Goal: Task Accomplishment & Management: Complete application form

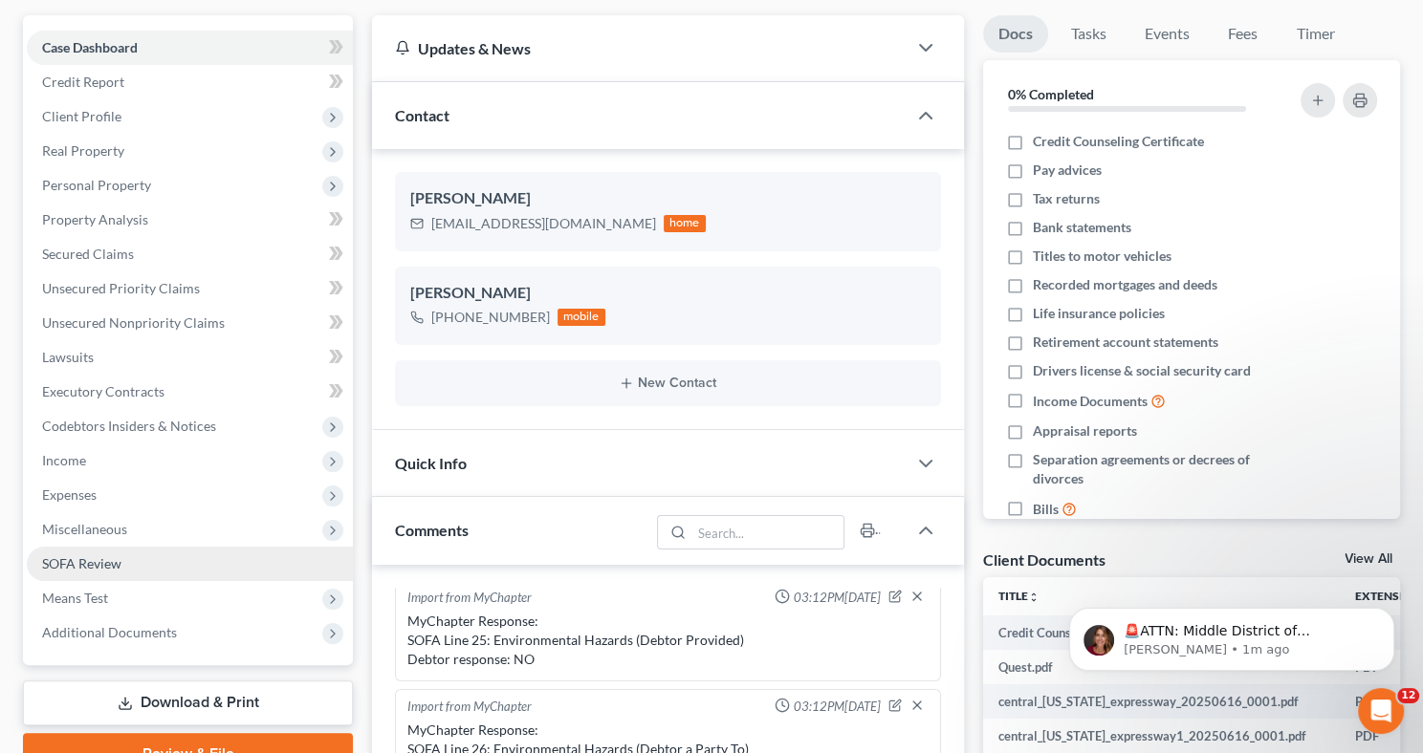
scroll to position [149, 0]
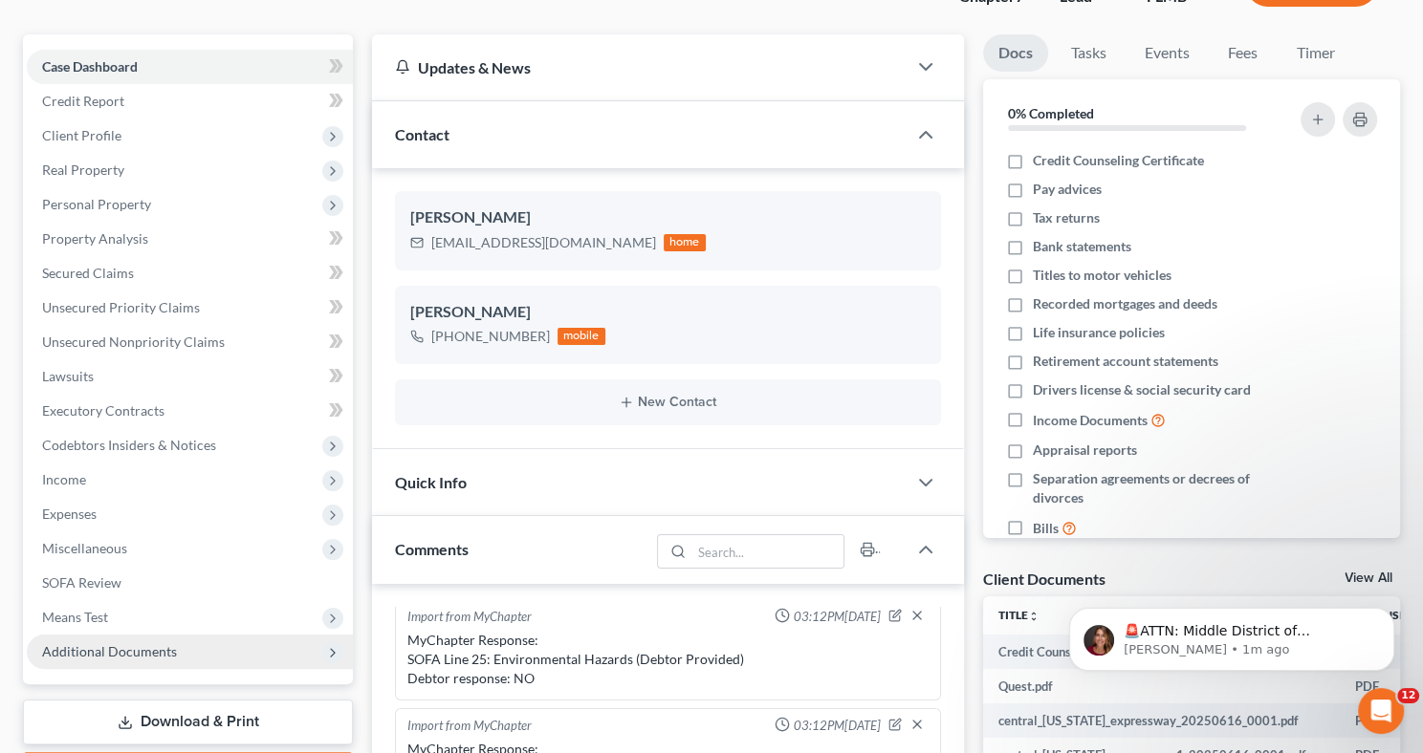
click at [190, 640] on span "Additional Documents" at bounding box center [190, 652] width 326 height 34
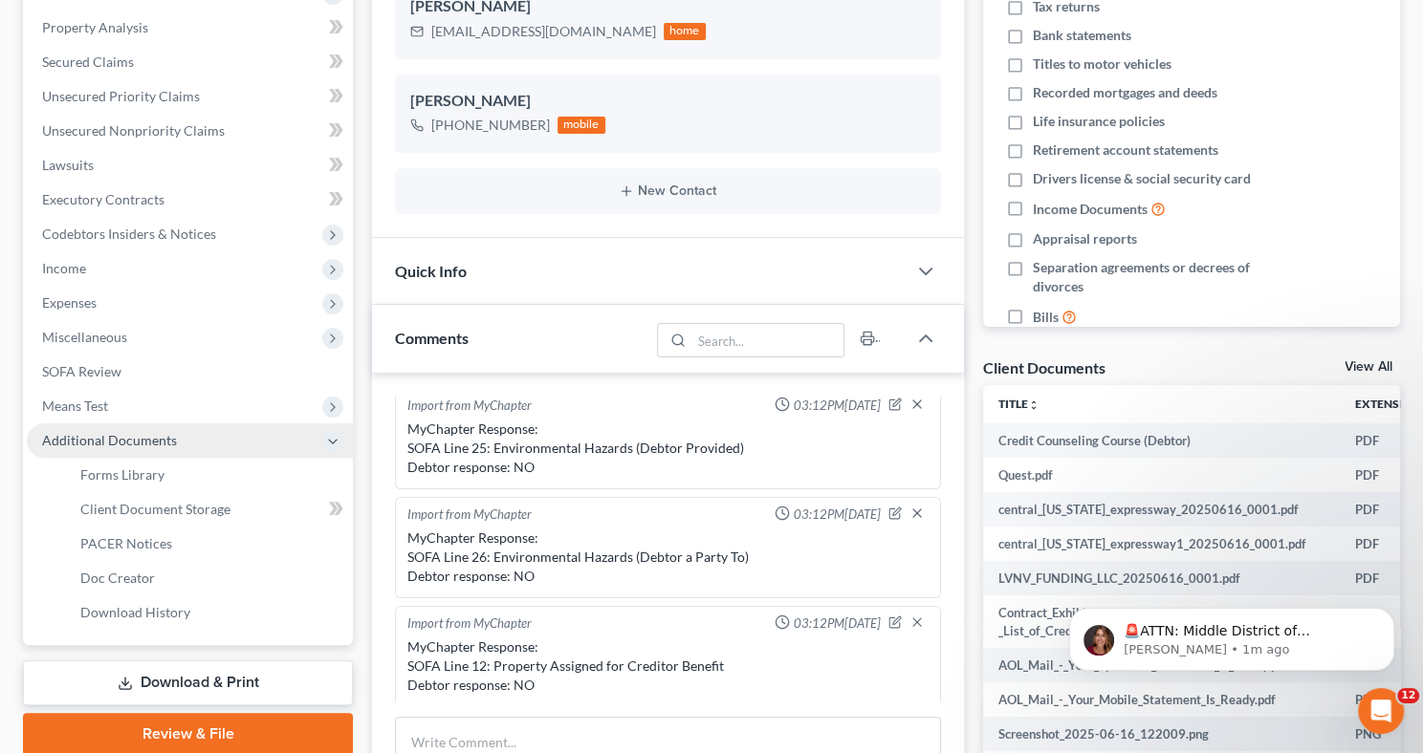
scroll to position [361, 0]
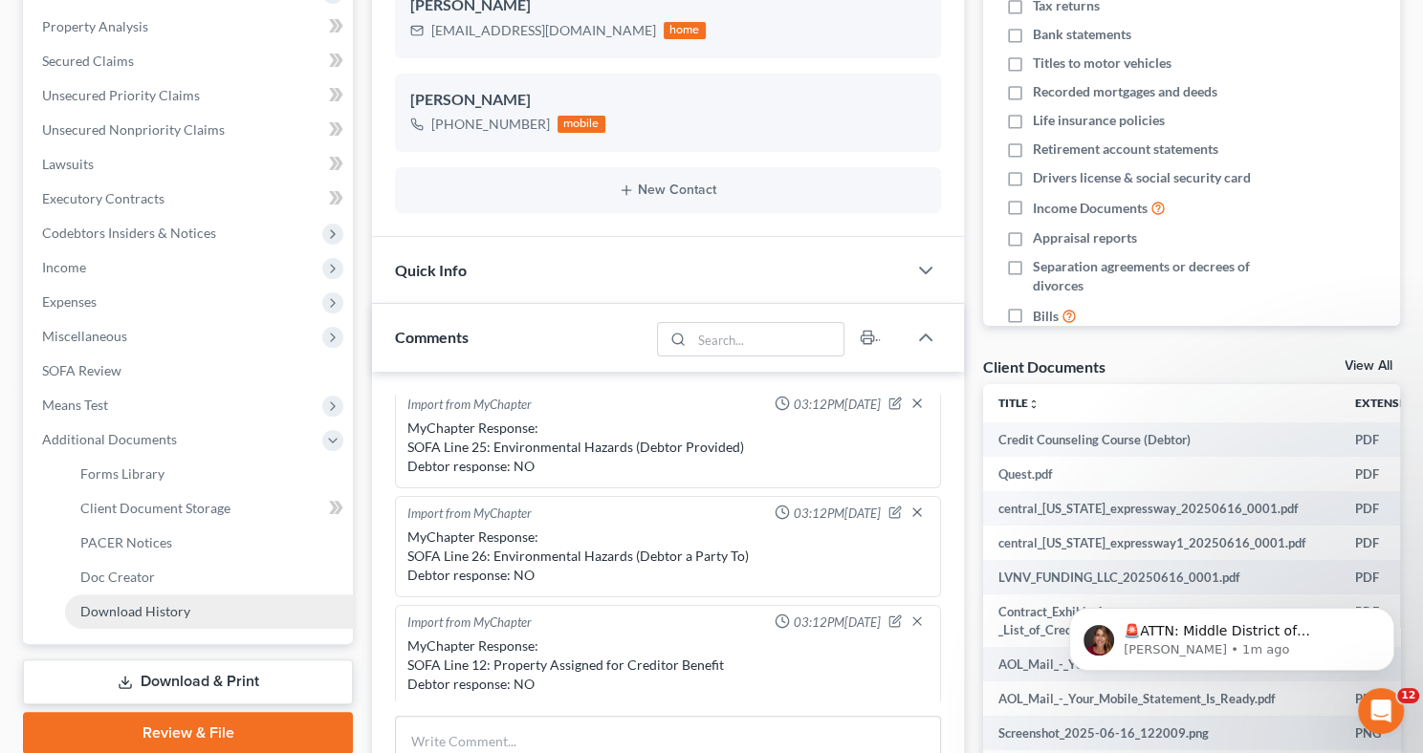
click at [211, 610] on link "Download History" at bounding box center [209, 612] width 288 height 34
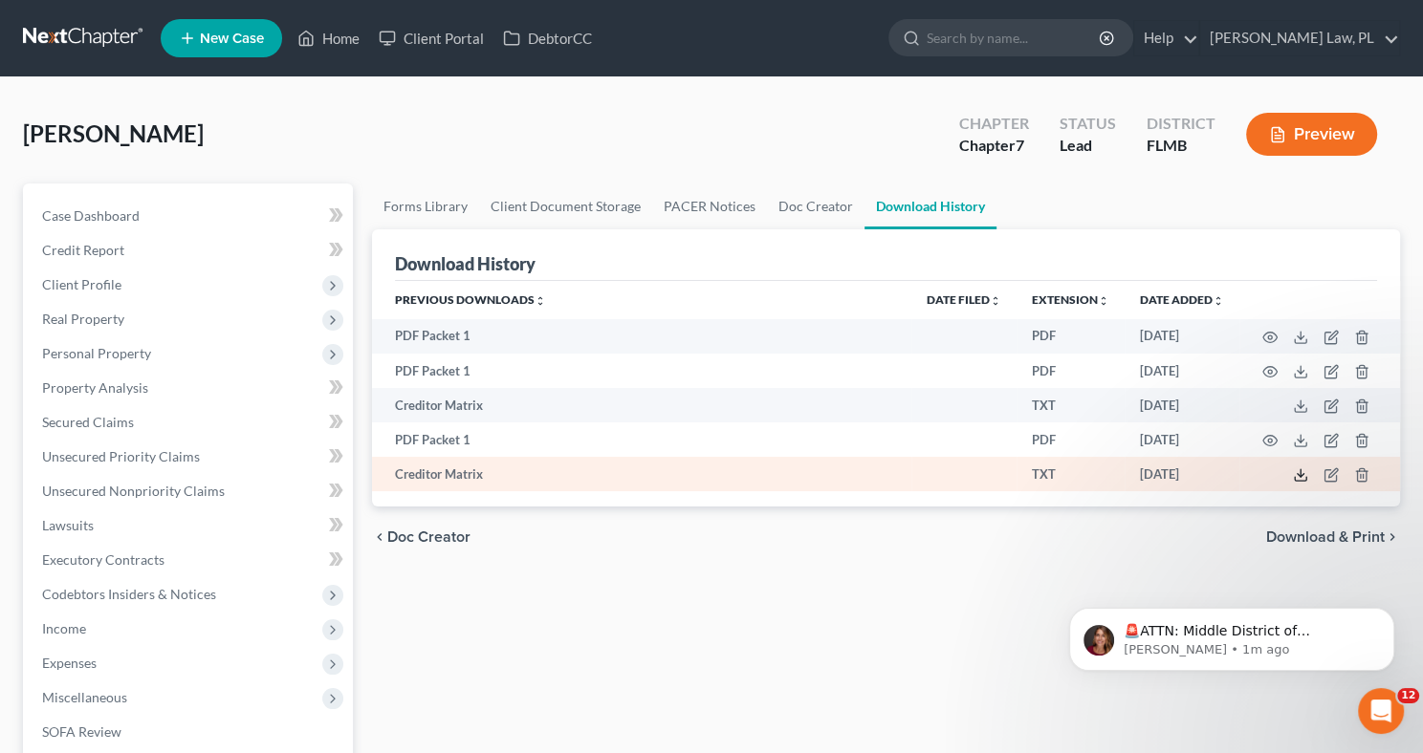
click at [1300, 475] on polyline at bounding box center [1301, 475] width 7 height 3
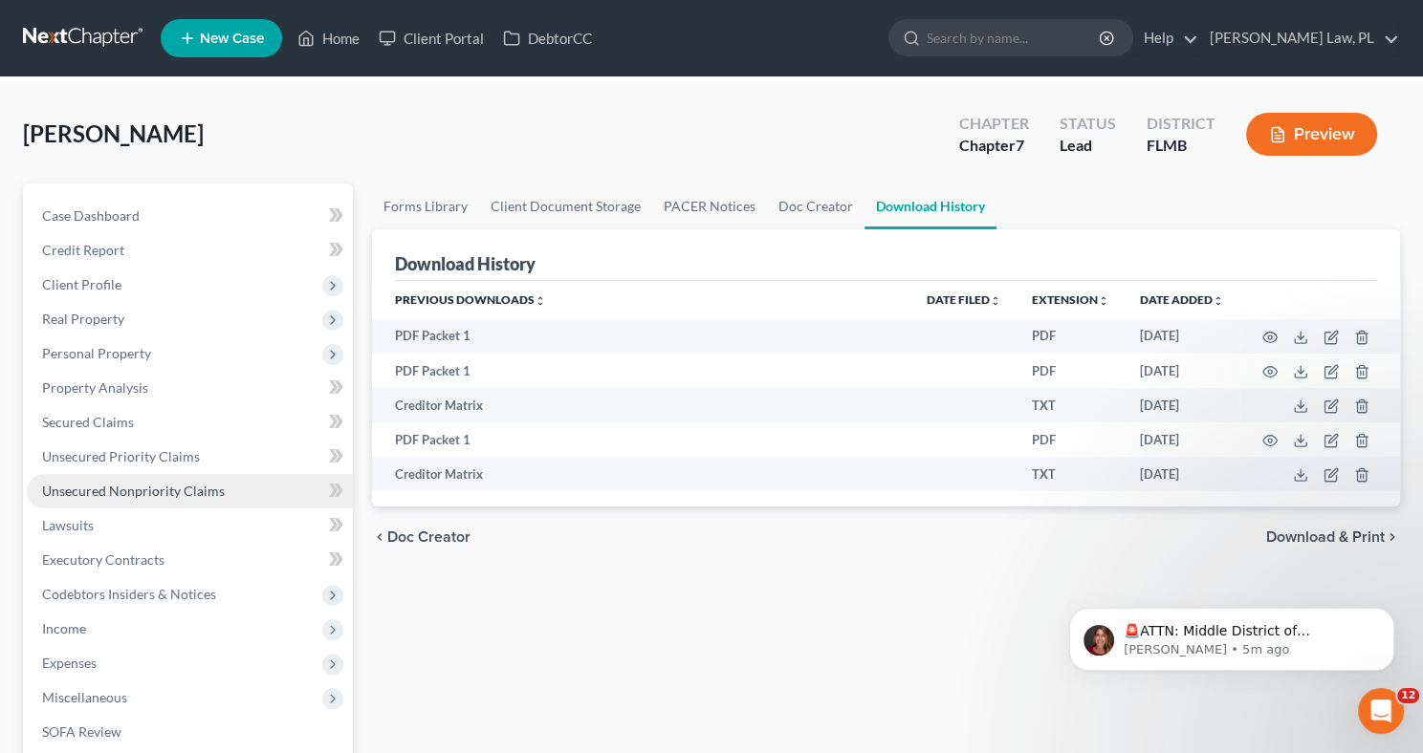
click at [140, 496] on span "Unsecured Nonpriority Claims" at bounding box center [133, 491] width 183 height 16
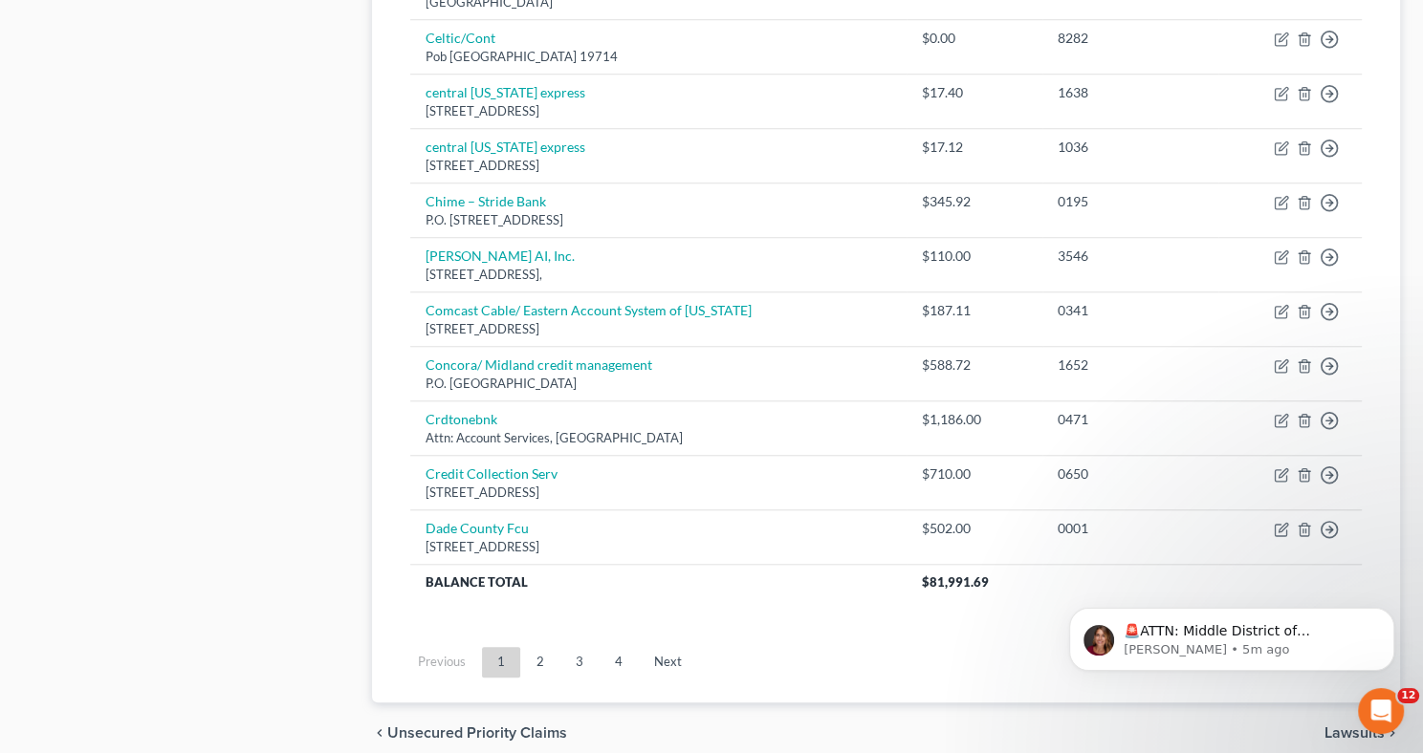
scroll to position [1474, 0]
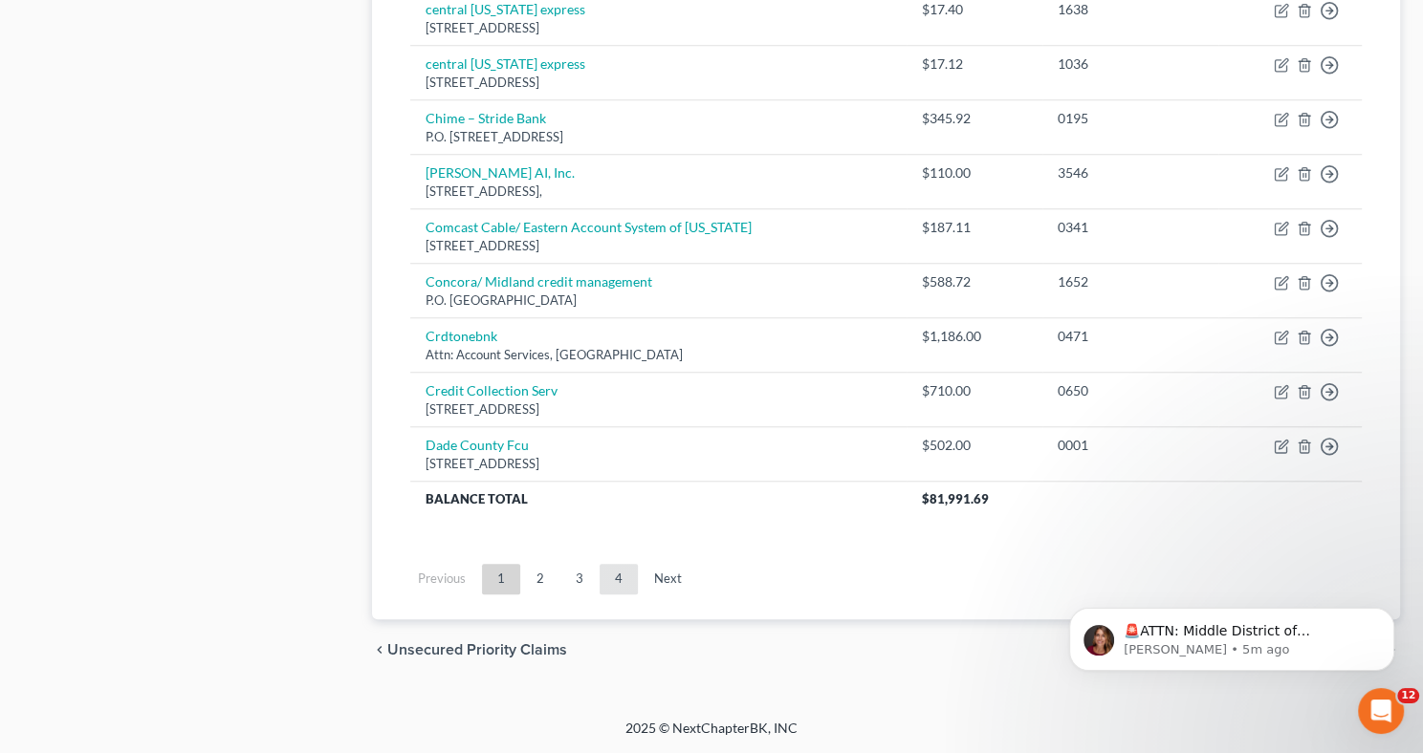
click at [622, 578] on link "4" at bounding box center [619, 579] width 38 height 31
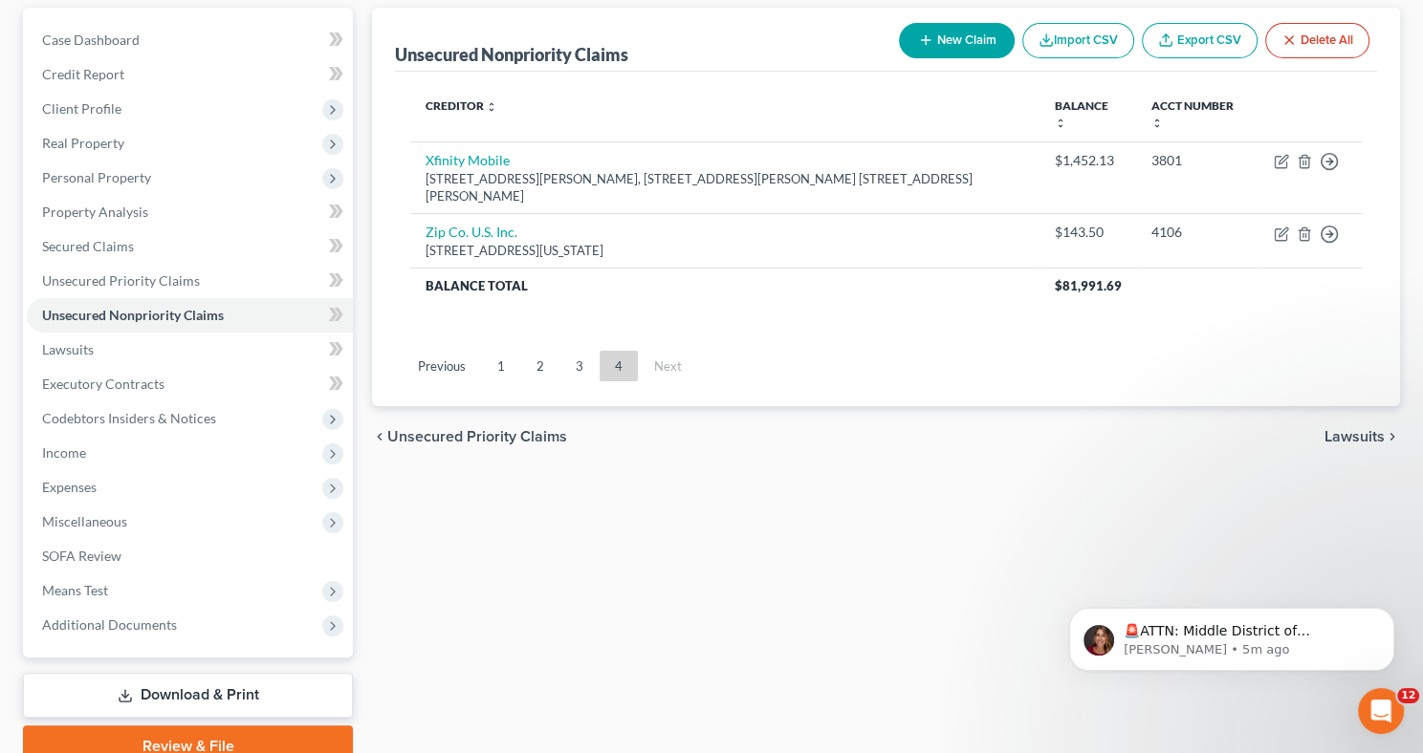
scroll to position [126, 0]
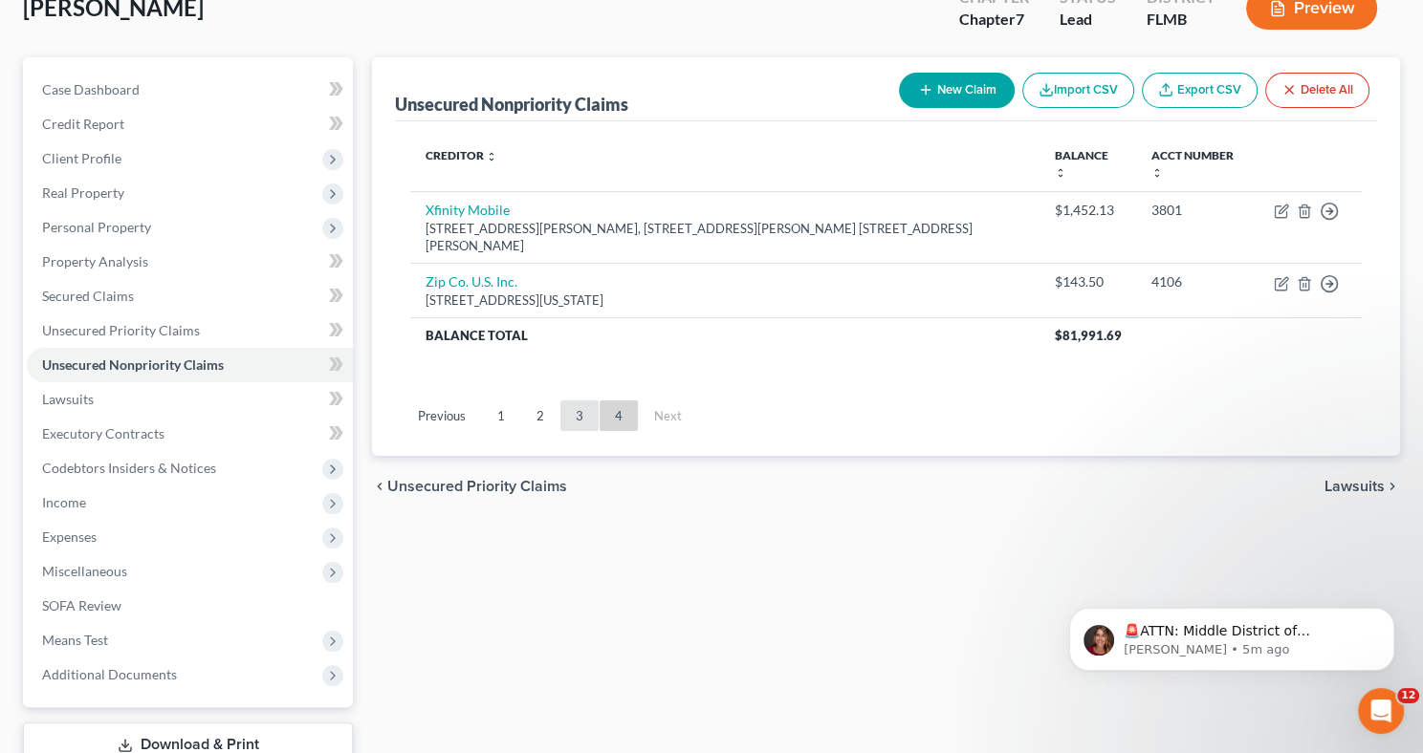
click at [578, 401] on link "3" at bounding box center [579, 416] width 38 height 31
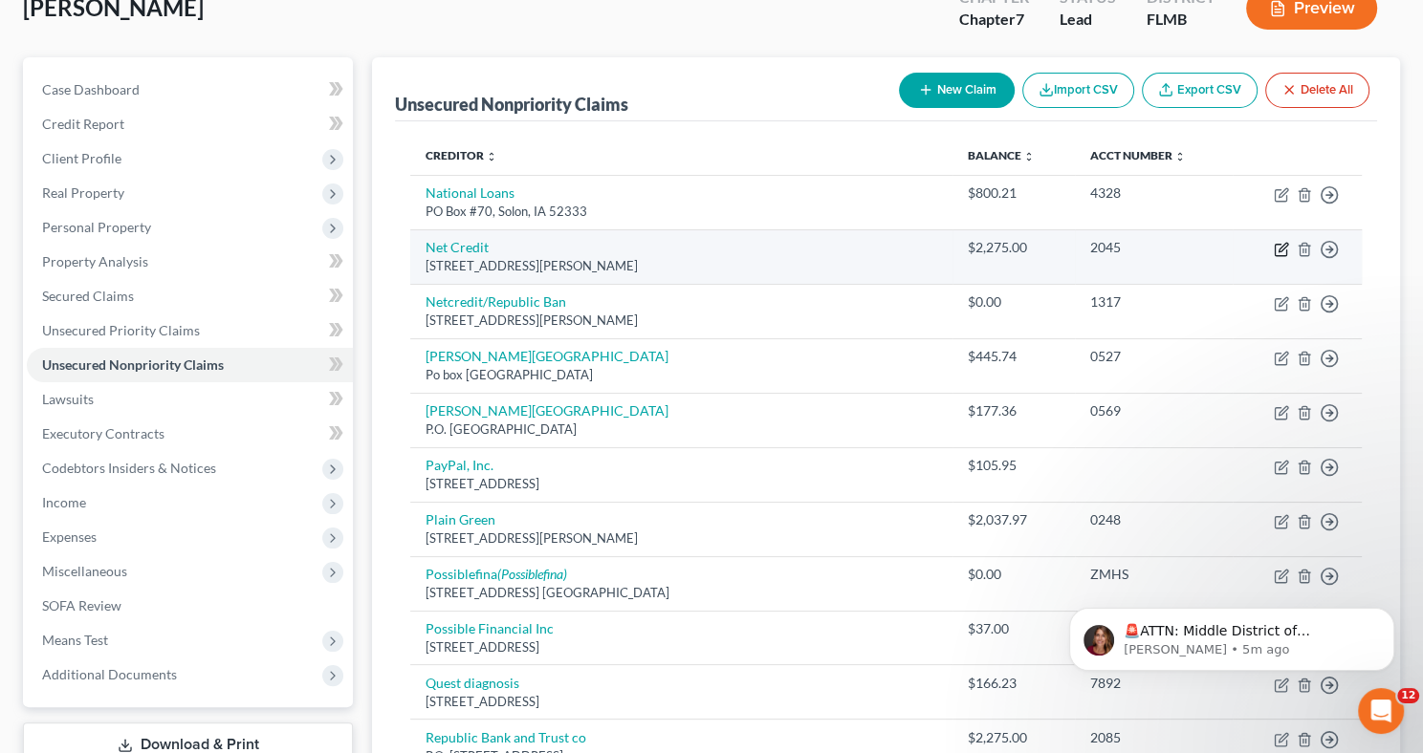
click at [1279, 250] on icon "button" at bounding box center [1282, 247] width 9 height 9
select select "14"
select select "2"
select select "0"
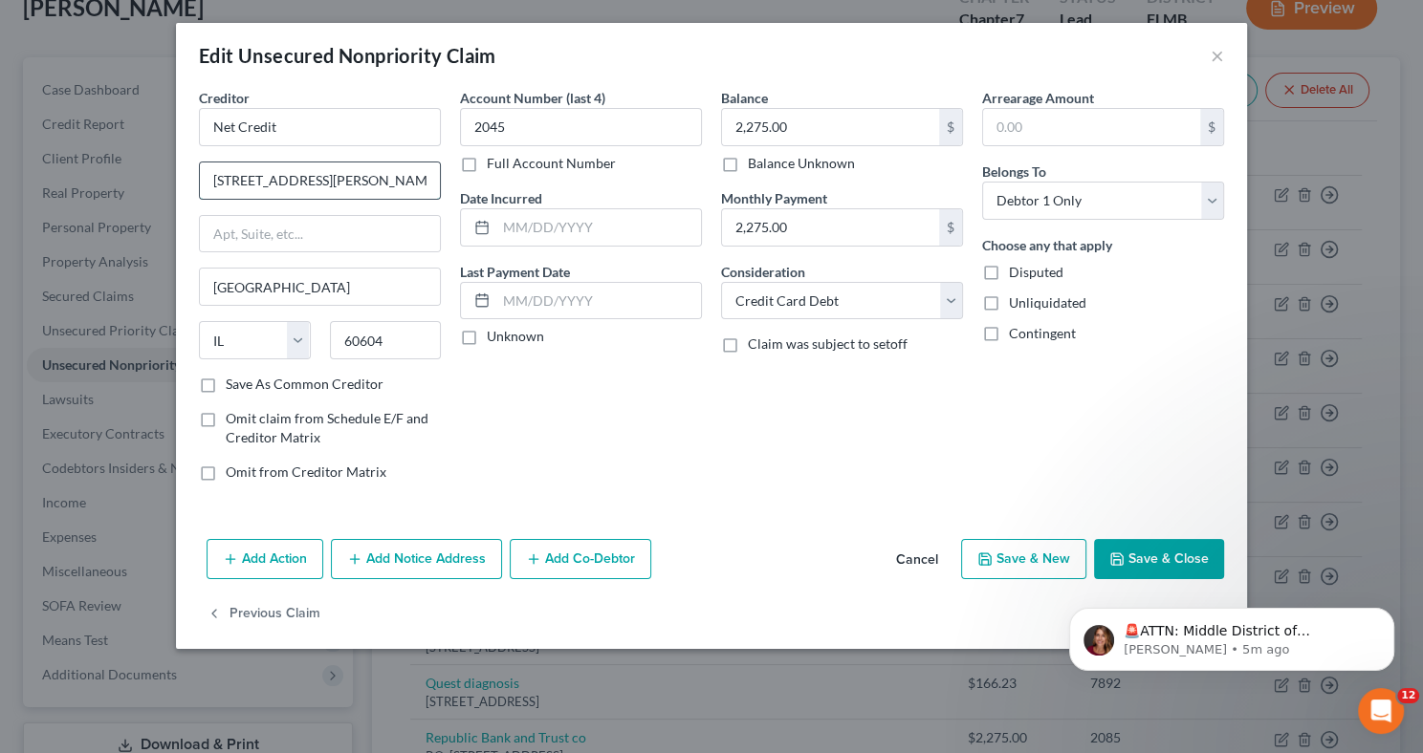
drag, startPoint x: 237, startPoint y: 178, endPoint x: 205, endPoint y: 178, distance: 32.5
click at [205, 178] on input "[STREET_ADDRESS][PERSON_NAME]" at bounding box center [320, 181] width 240 height 36
click at [250, 182] on input "[STREET_ADDRESS][PERSON_NAME]" at bounding box center [320, 181] width 240 height 36
click at [257, 184] on input "[STREET_ADDRESS][PERSON_NAME]" at bounding box center [320, 181] width 240 height 36
type input "[STREET_ADDRESS][PERSON_NAME]"
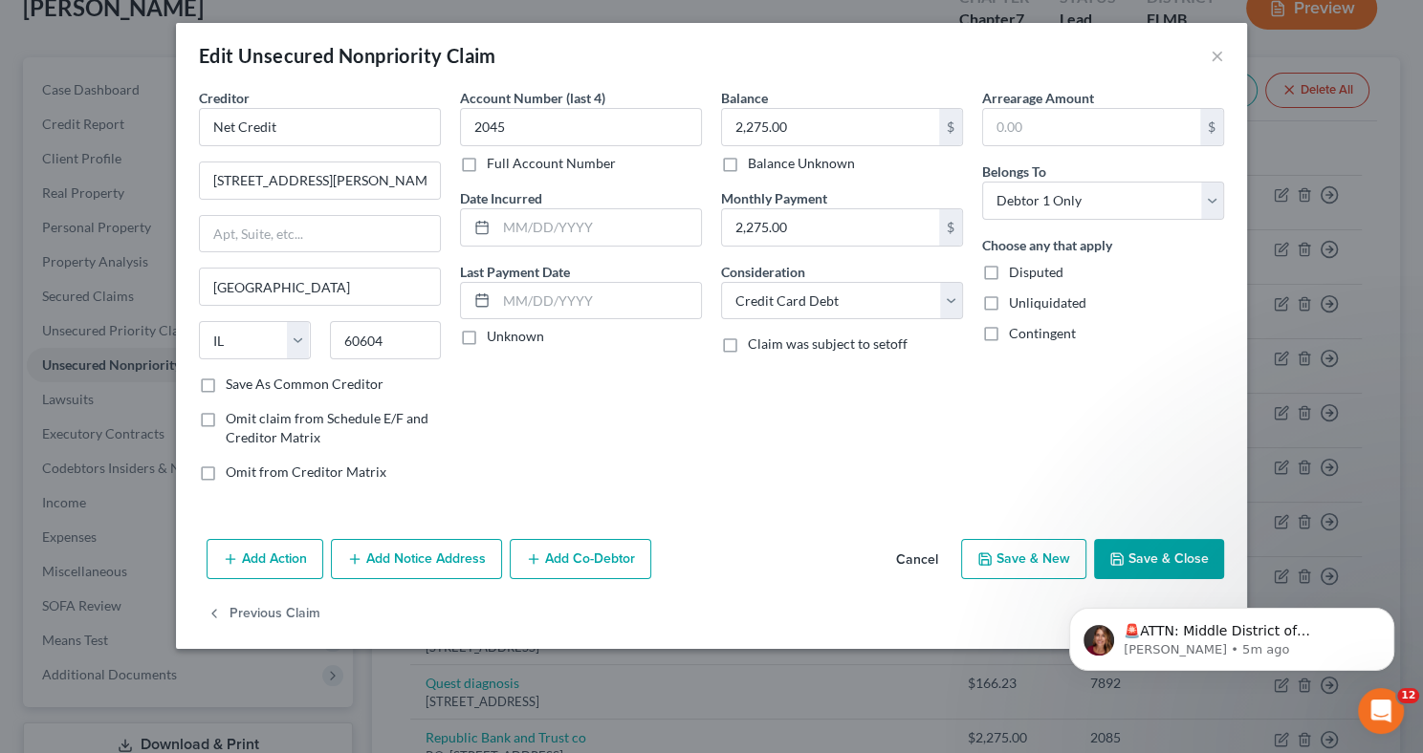
click at [1156, 552] on button "Save & Close" at bounding box center [1159, 559] width 130 height 40
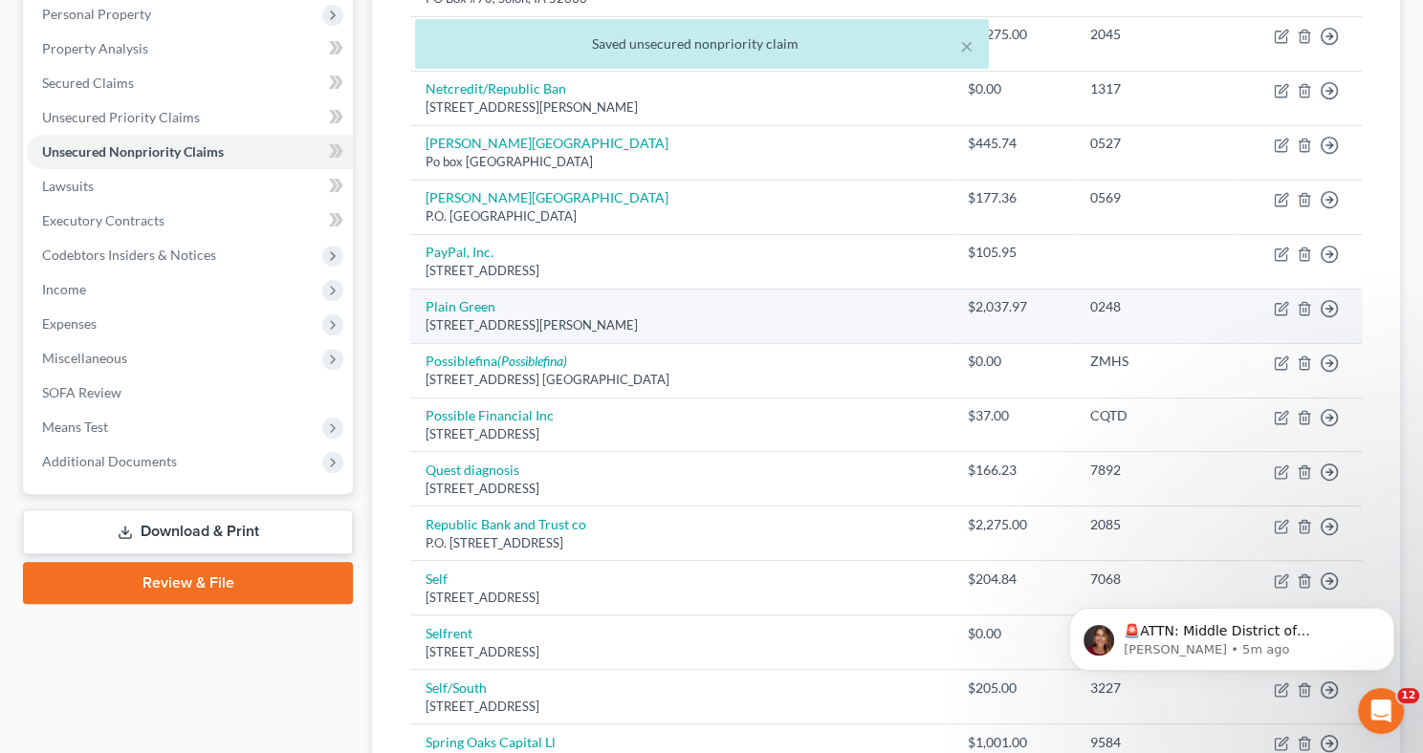
scroll to position [341, 0]
